Goal: Find specific page/section: Find specific page/section

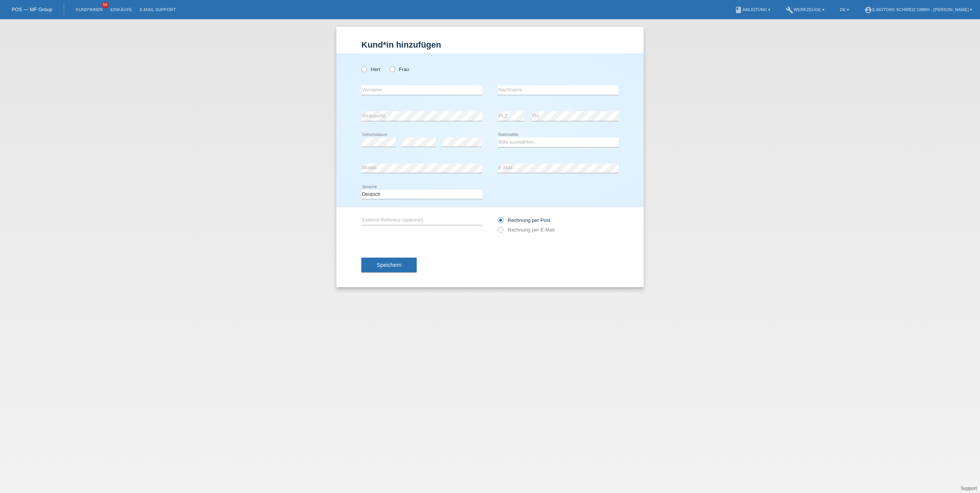
click at [836, 12] on li "DE ▾" at bounding box center [844, 10] width 17 height 20
click at [836, 11] on link "DE ▾" at bounding box center [844, 9] width 17 height 5
click at [821, 30] on span "Français" at bounding box center [814, 28] width 22 height 9
click at [26, 4] on div "POS — MF Group" at bounding box center [32, 9] width 64 height 13
click at [27, 10] on link "POS — MF Group" at bounding box center [32, 10] width 41 height 6
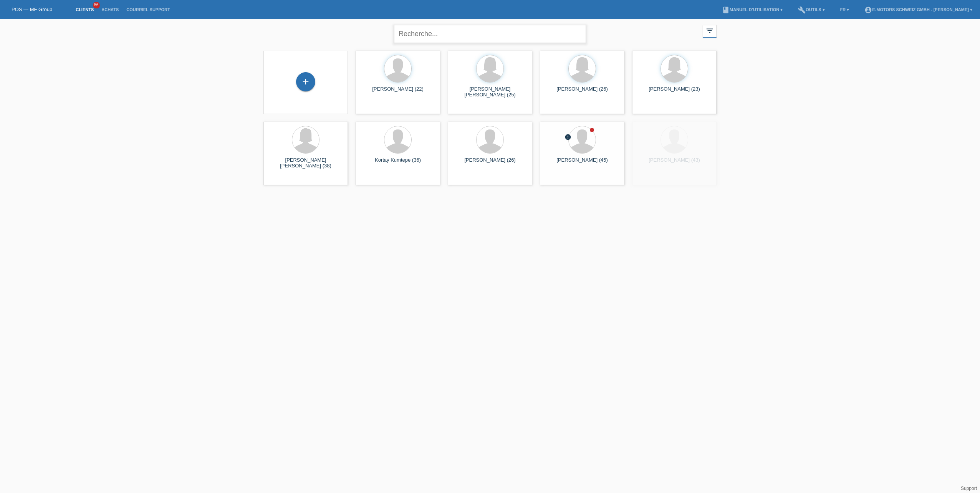
click at [427, 27] on input "text" at bounding box center [490, 34] width 192 height 18
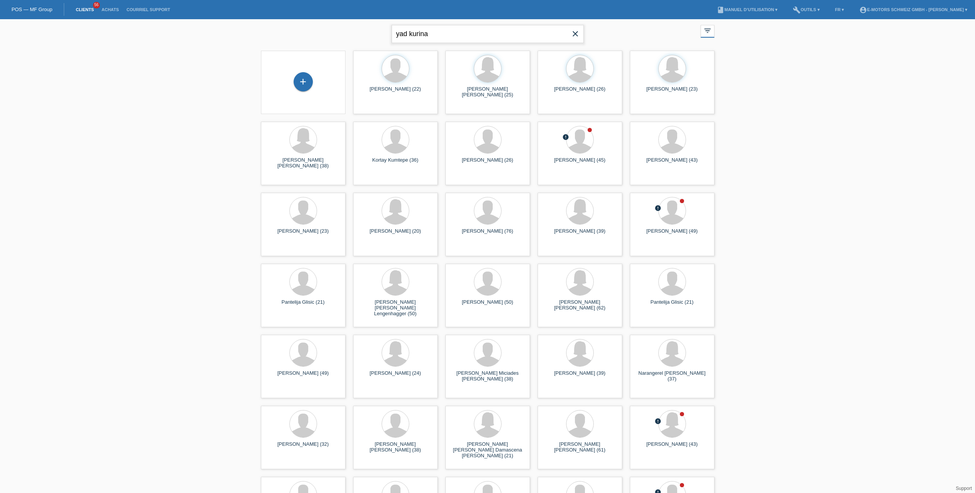
type input "yad kurina"
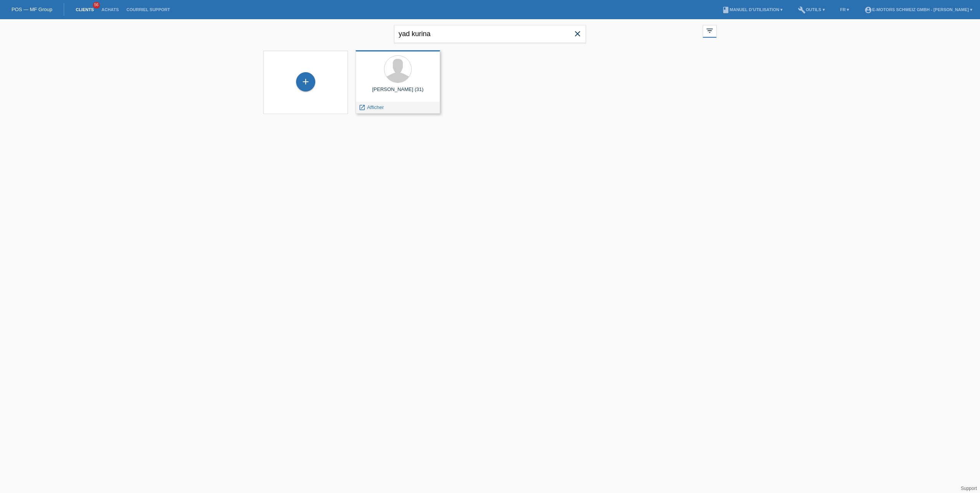
click at [398, 86] on div "Yad Kurina (31)" at bounding box center [398, 92] width 72 height 12
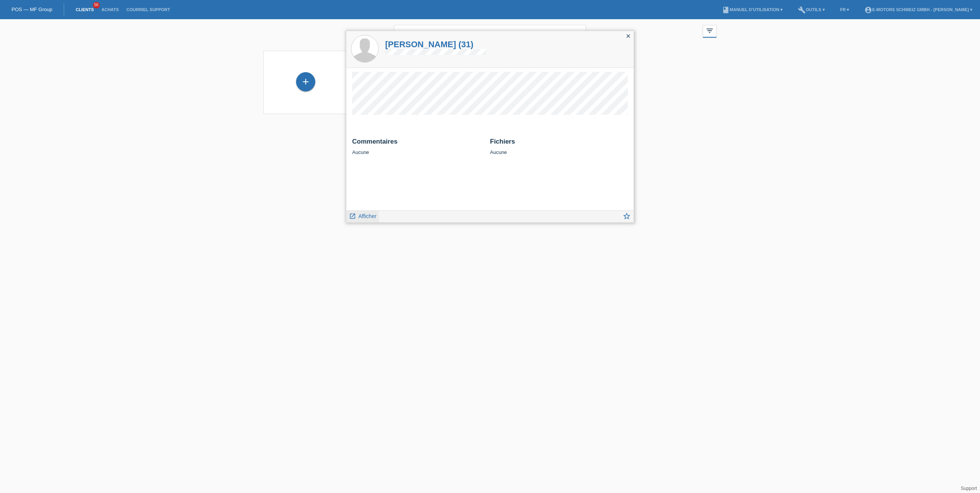
click at [359, 217] on span "Afficher" at bounding box center [367, 216] width 18 height 6
